Goal: Navigation & Orientation: Go to known website

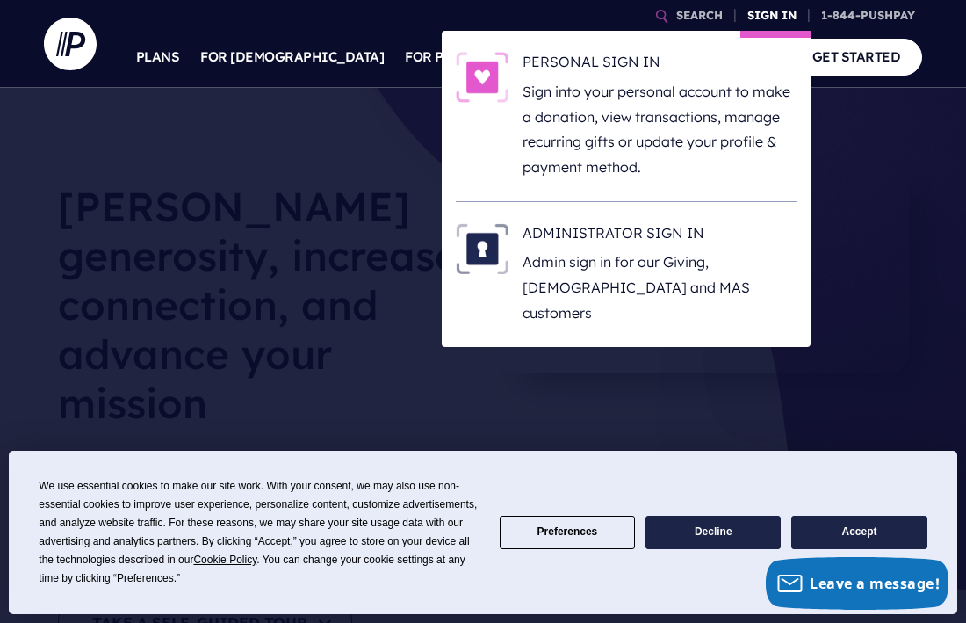
click at [759, 12] on link "SIGN IN" at bounding box center [771, 15] width 63 height 31
click at [755, 25] on link "SIGN IN" at bounding box center [771, 15] width 63 height 31
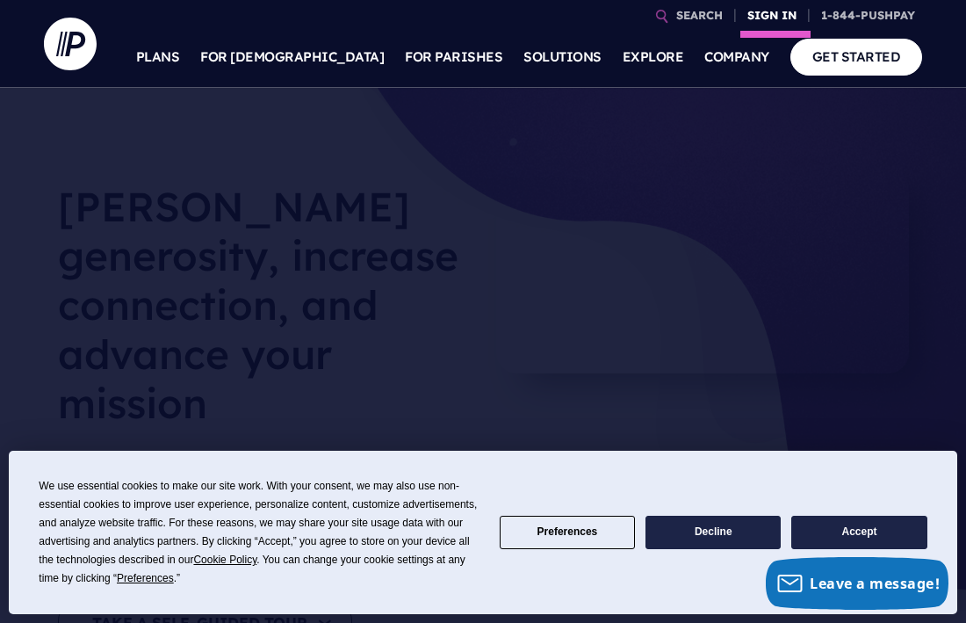
click at [755, 25] on link "SIGN IN" at bounding box center [771, 15] width 63 height 31
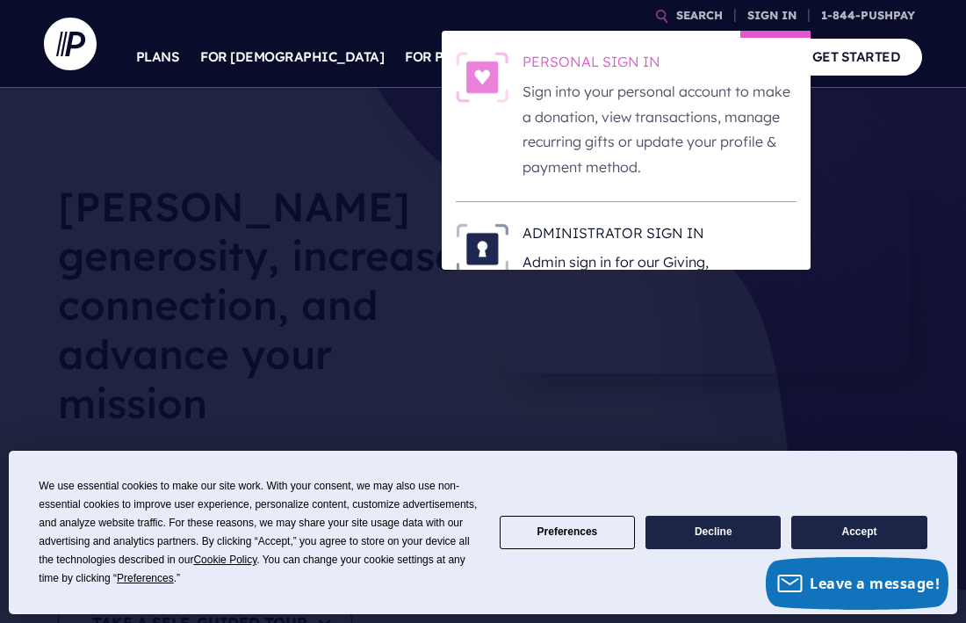
click at [598, 86] on p "Sign into your personal account to make a donation, view transactions, manage r…" at bounding box center [660, 129] width 274 height 101
